Goal: Information Seeking & Learning: Check status

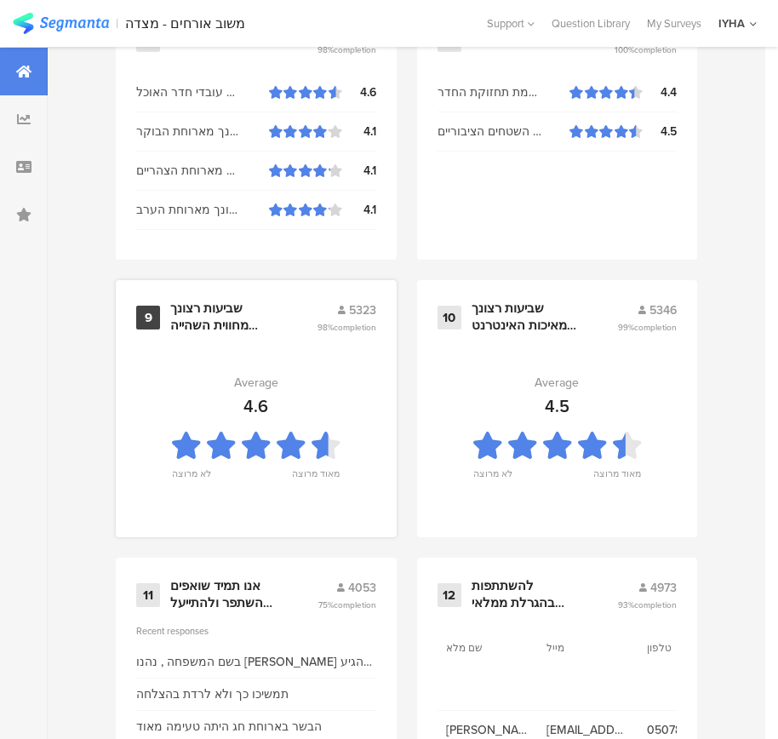
scroll to position [1825, 0]
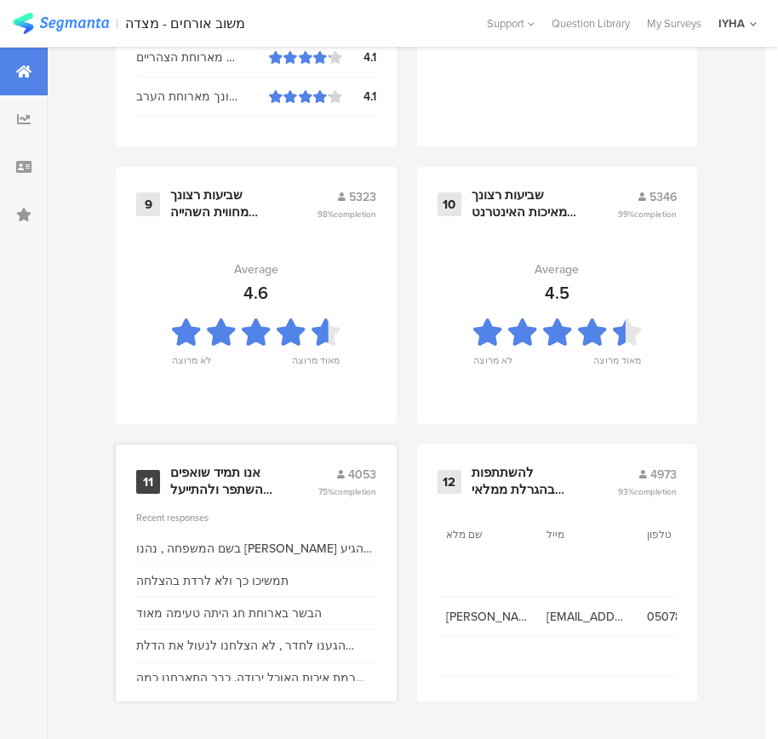
click at [225, 475] on div "אנו תמיד שואפים להשתפר ולהתייעל ודעתך חשובה לנו" at bounding box center [223, 481] width 106 height 33
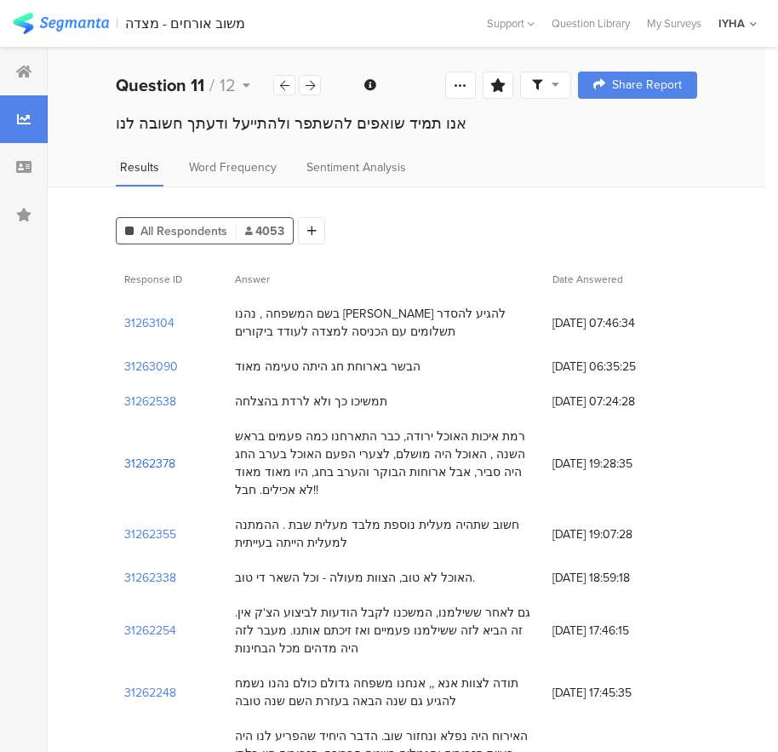
click at [163, 455] on section "31262378" at bounding box center [149, 464] width 51 height 18
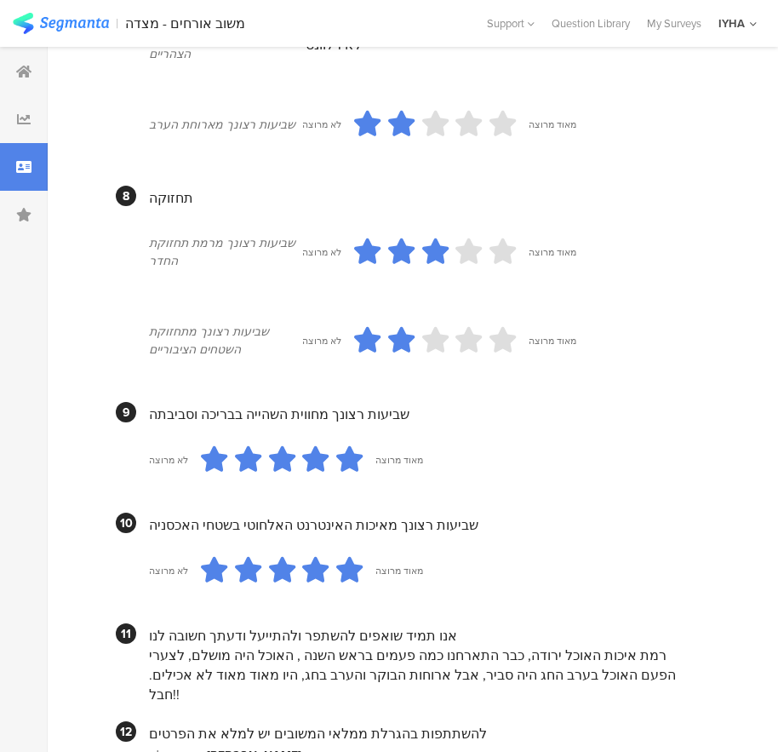
scroll to position [1455, 0]
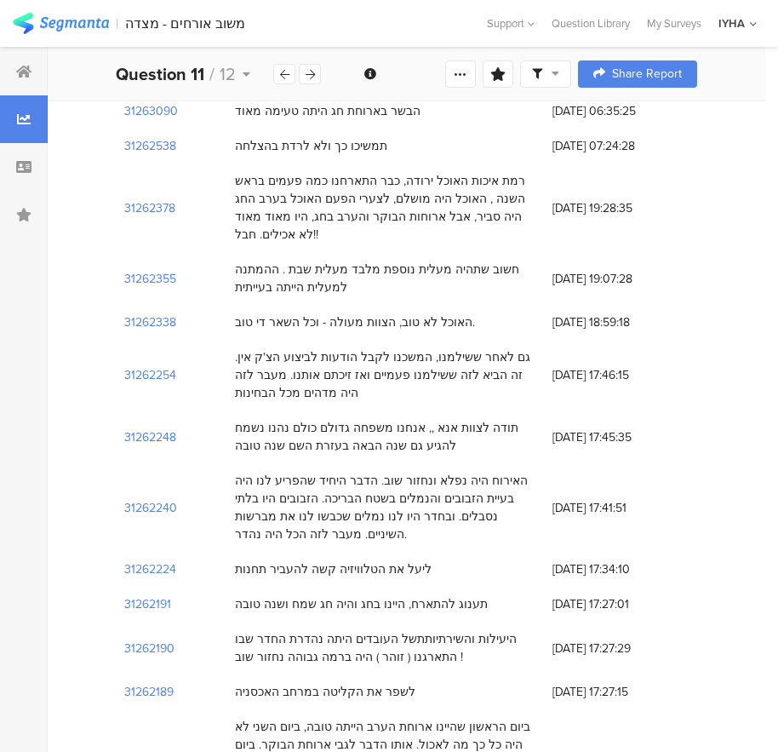
scroll to position [85, 0]
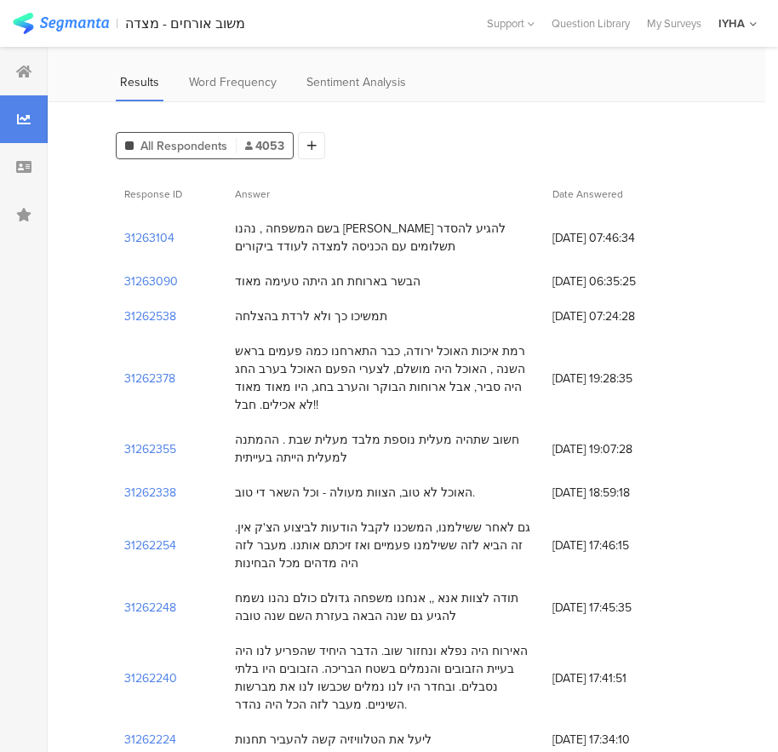
drag, startPoint x: 507, startPoint y: 378, endPoint x: 230, endPoint y: 342, distance: 279.9
click at [230, 342] on div "רמת איכות האוכל ירודה, כבר התארחנו כמה פעמים בראש השנה , האוכל היה מושלם, לצערי…" at bounding box center [385, 378] width 318 height 89
click at [151, 370] on section "31262378" at bounding box center [149, 379] width 51 height 18
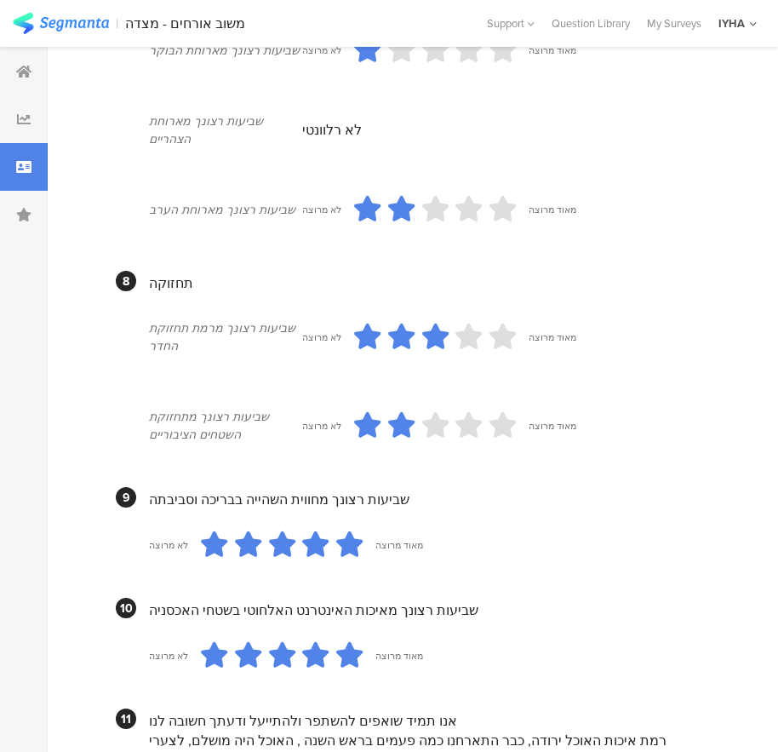
scroll to position [1455, 0]
